Goal: Task Accomplishment & Management: Use online tool/utility

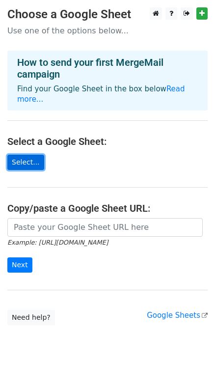
click at [35, 159] on link "Select..." at bounding box center [25, 162] width 37 height 15
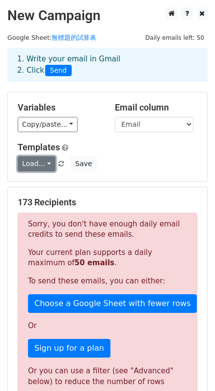
click at [42, 157] on link "Load..." at bounding box center [37, 163] width 38 height 15
click at [60, 69] on span "Send" at bounding box center [58, 71] width 27 height 12
click at [55, 70] on span "Send" at bounding box center [58, 71] width 27 height 12
click at [52, 70] on span "Send" at bounding box center [58, 71] width 27 height 12
click at [51, 70] on span "Send" at bounding box center [58, 71] width 27 height 12
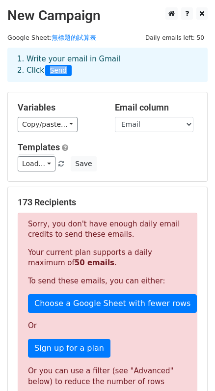
click at [51, 70] on span "Send" at bounding box center [58, 71] width 27 height 12
click at [75, 71] on div "1. Write your email in Gmail 2. Click Send" at bounding box center [108, 65] width 196 height 23
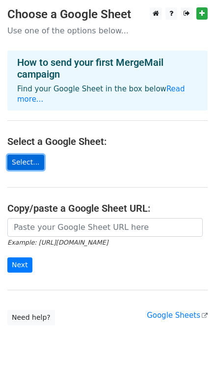
click at [28, 160] on link "Select..." at bounding box center [25, 162] width 37 height 15
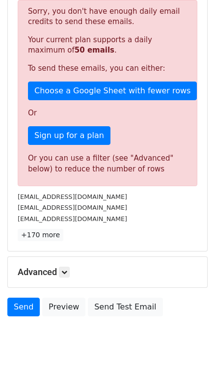
scroll to position [221, 0]
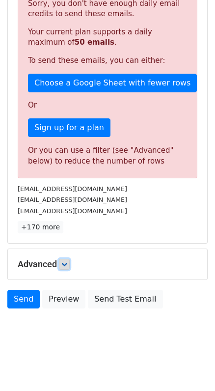
click at [61, 263] on link at bounding box center [64, 264] width 11 height 11
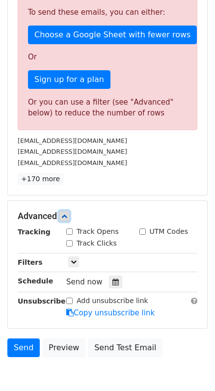
scroll to position [317, 0]
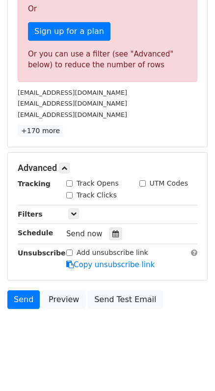
click at [92, 235] on span "Send now" at bounding box center [84, 234] width 36 height 9
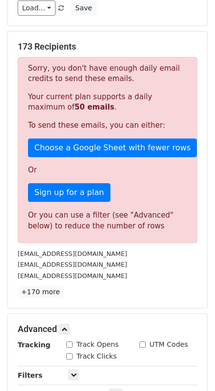
scroll to position [22, 0]
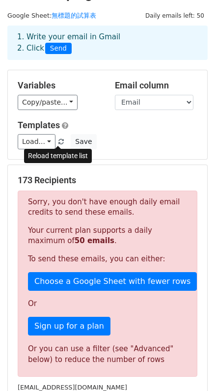
click at [61, 142] on link at bounding box center [62, 141] width 8 height 7
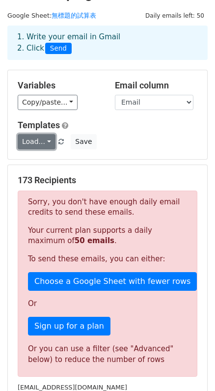
click at [43, 141] on link "Load..." at bounding box center [37, 141] width 38 height 15
click at [125, 134] on div "Load... No templates saved Save" at bounding box center [107, 141] width 195 height 15
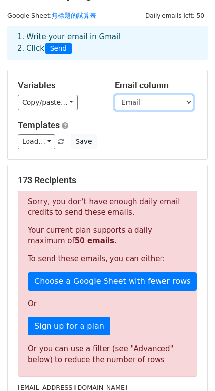
click at [132, 101] on select "Email 組織名稱 貴" at bounding box center [154, 102] width 79 height 15
drag, startPoint x: 132, startPoint y: 101, endPoint x: 93, endPoint y: 114, distance: 40.9
click at [132, 101] on select "Email 組織名稱 貴" at bounding box center [154, 102] width 79 height 15
click at [141, 103] on select "Email 組織名稱 貴" at bounding box center [154, 102] width 79 height 15
click at [115, 95] on select "Email 組織名稱 貴" at bounding box center [154, 102] width 79 height 15
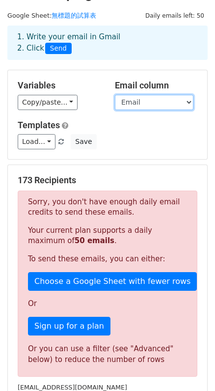
click at [135, 104] on select "Email 組織名稱 貴" at bounding box center [154, 102] width 79 height 15
click at [115, 95] on select "Email 組織名稱 貴" at bounding box center [154, 102] width 79 height 15
click at [139, 102] on select "Email 組織名稱 貴" at bounding box center [154, 102] width 79 height 15
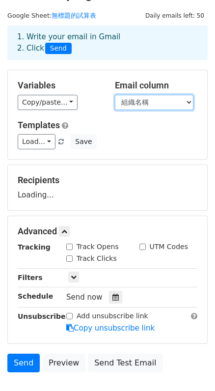
select select "Email"
click at [115, 95] on select "Email 組織名稱 貴" at bounding box center [154, 102] width 79 height 15
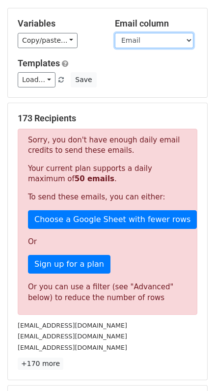
scroll to position [120, 0]
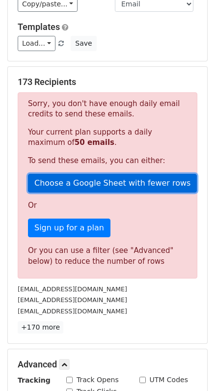
click at [95, 177] on link "Choose a Google Sheet with fewer rows" at bounding box center [112, 183] width 169 height 19
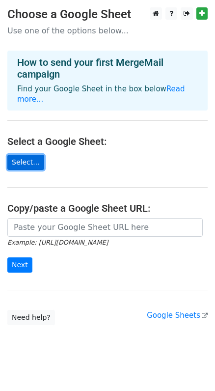
click at [26, 159] on link "Select..." at bounding box center [25, 162] width 37 height 15
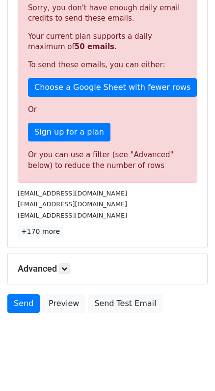
scroll to position [221, 0]
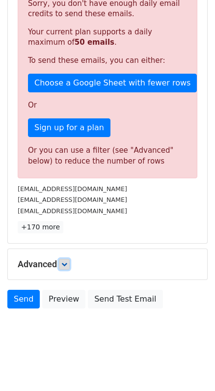
click at [67, 264] on icon at bounding box center [64, 265] width 6 height 6
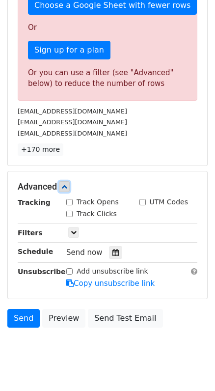
scroll to position [317, 0]
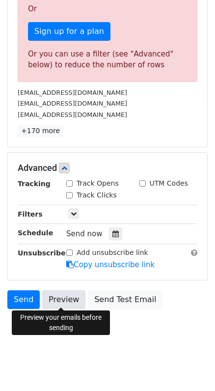
click at [62, 298] on link "Preview" at bounding box center [63, 300] width 43 height 19
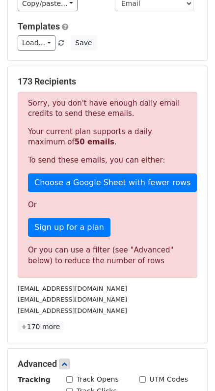
scroll to position [0, 0]
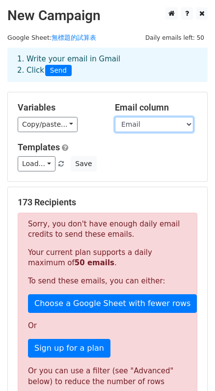
drag, startPoint x: 148, startPoint y: 122, endPoint x: 148, endPoint y: 130, distance: 7.4
click at [148, 122] on select "Email 組織名稱 [PERSON_NAME]" at bounding box center [154, 124] width 79 height 15
click at [115, 117] on select "Email 組織名稱 [PERSON_NAME]" at bounding box center [154, 124] width 79 height 15
drag, startPoint x: 144, startPoint y: 126, endPoint x: 146, endPoint y: 131, distance: 5.3
click at [144, 126] on select "Email 組織名稱 [PERSON_NAME]" at bounding box center [154, 124] width 79 height 15
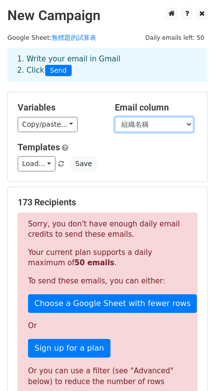
select select "Email"
click at [115, 117] on select "Email 組織名稱 [PERSON_NAME]" at bounding box center [154, 124] width 79 height 15
